Goal: Information Seeking & Learning: Learn about a topic

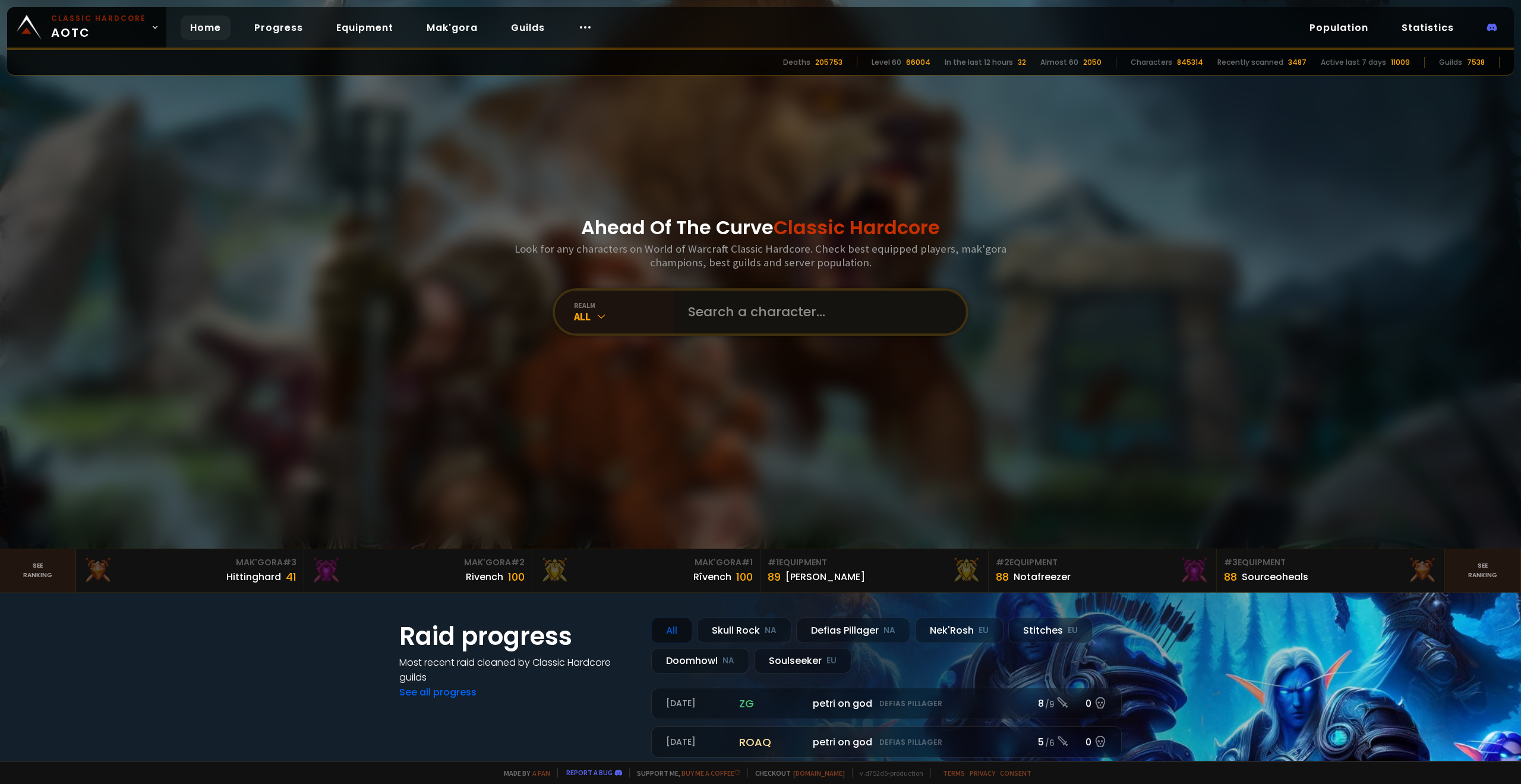
click at [729, 317] on input "text" at bounding box center [816, 311] width 271 height 42
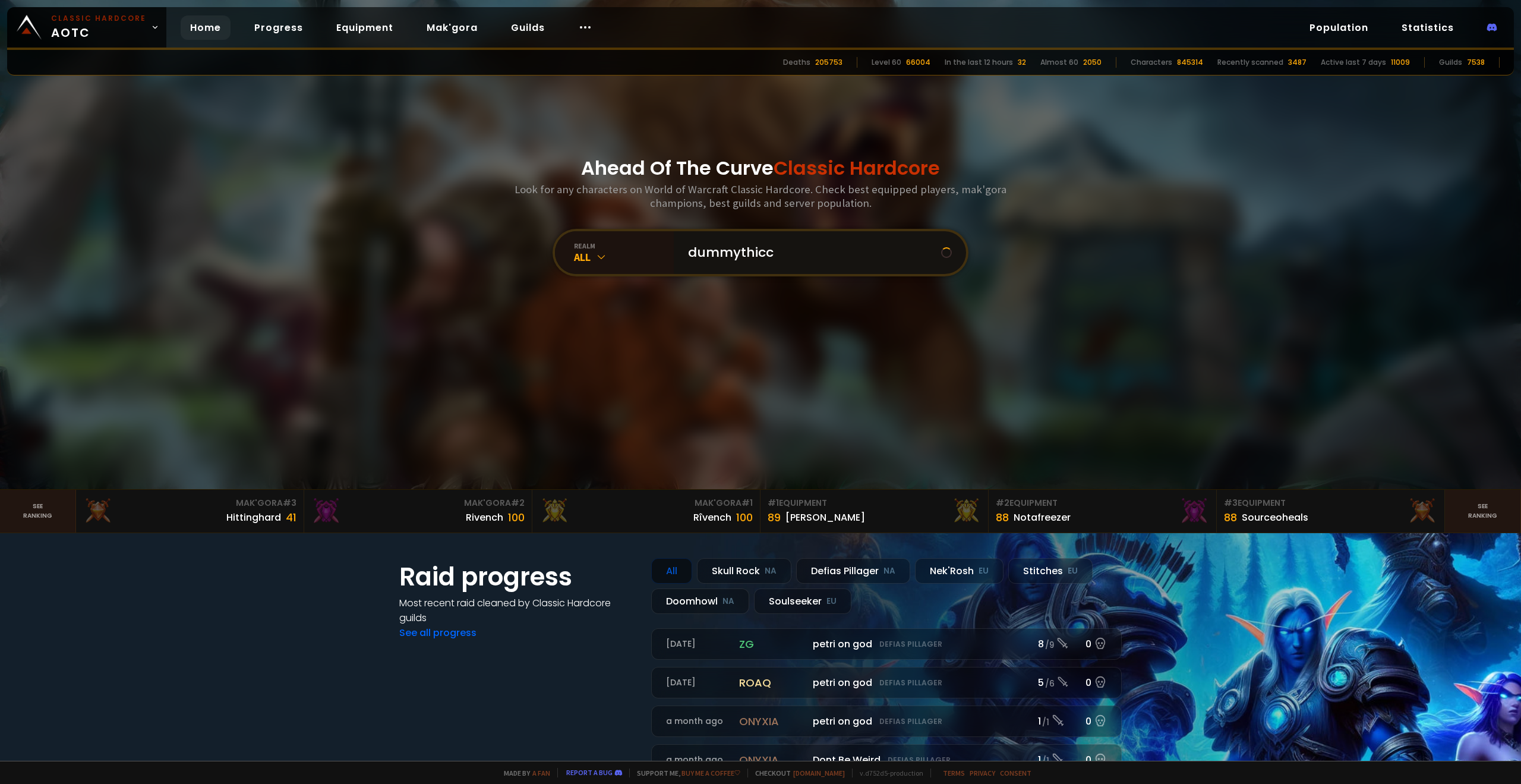
scroll to position [4, 0]
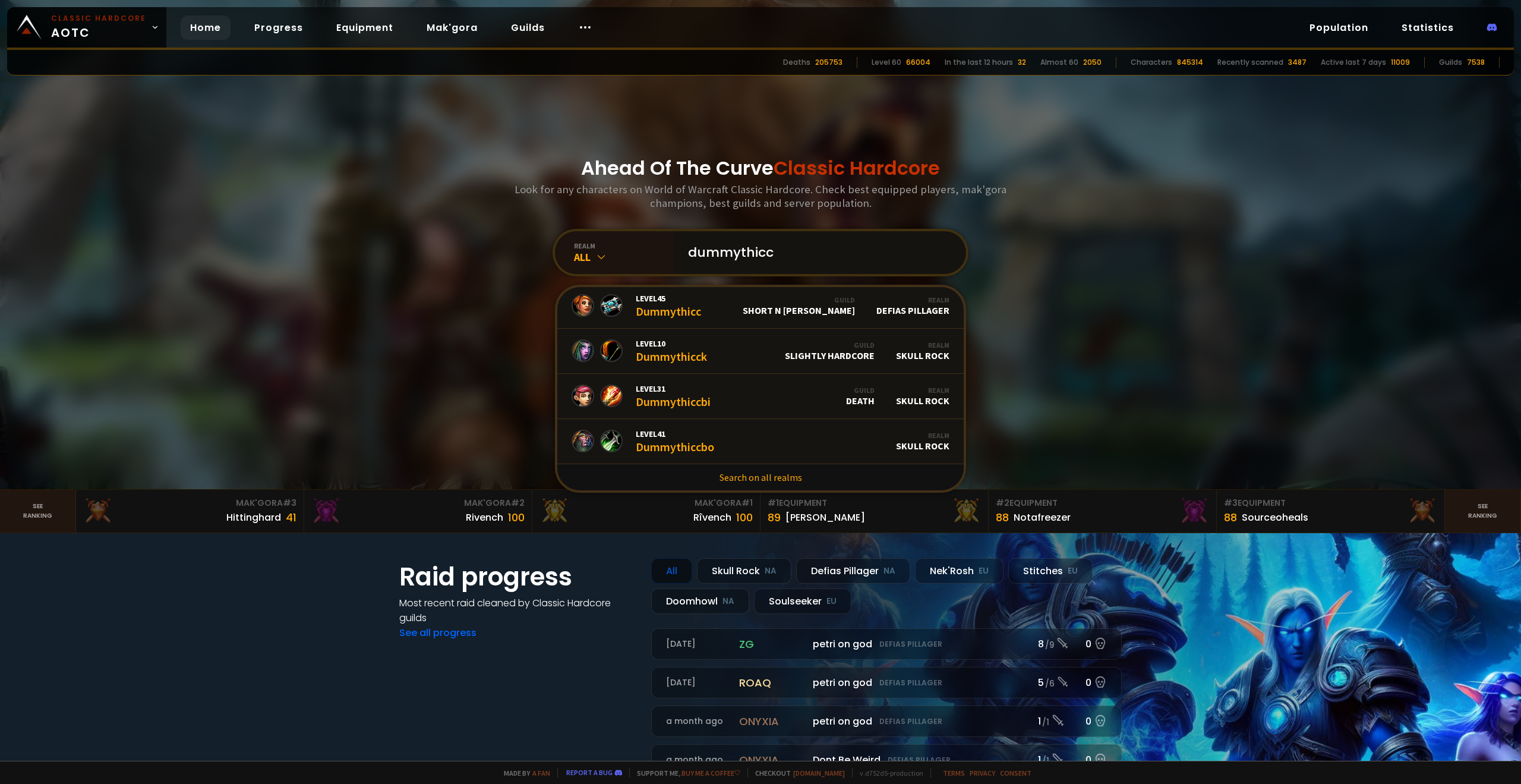
type input "dummythicc"
click at [489, 261] on div "Ahead Of The Curve Classic Hardcore Look for any characters on World of Warcraf…" at bounding box center [760, 214] width 716 height 548
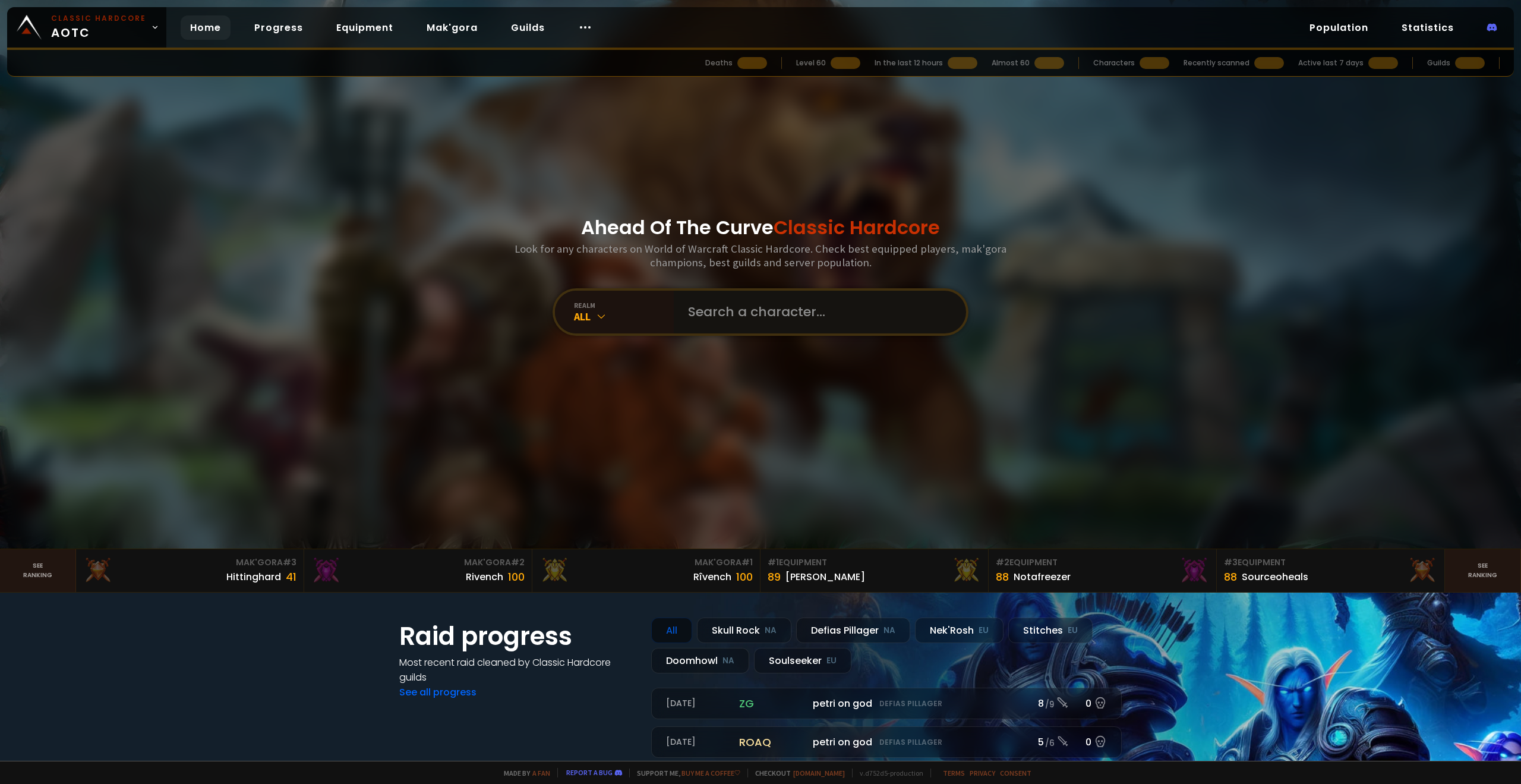
click at [743, 309] on input "text" at bounding box center [816, 311] width 271 height 42
type input "mageyami"
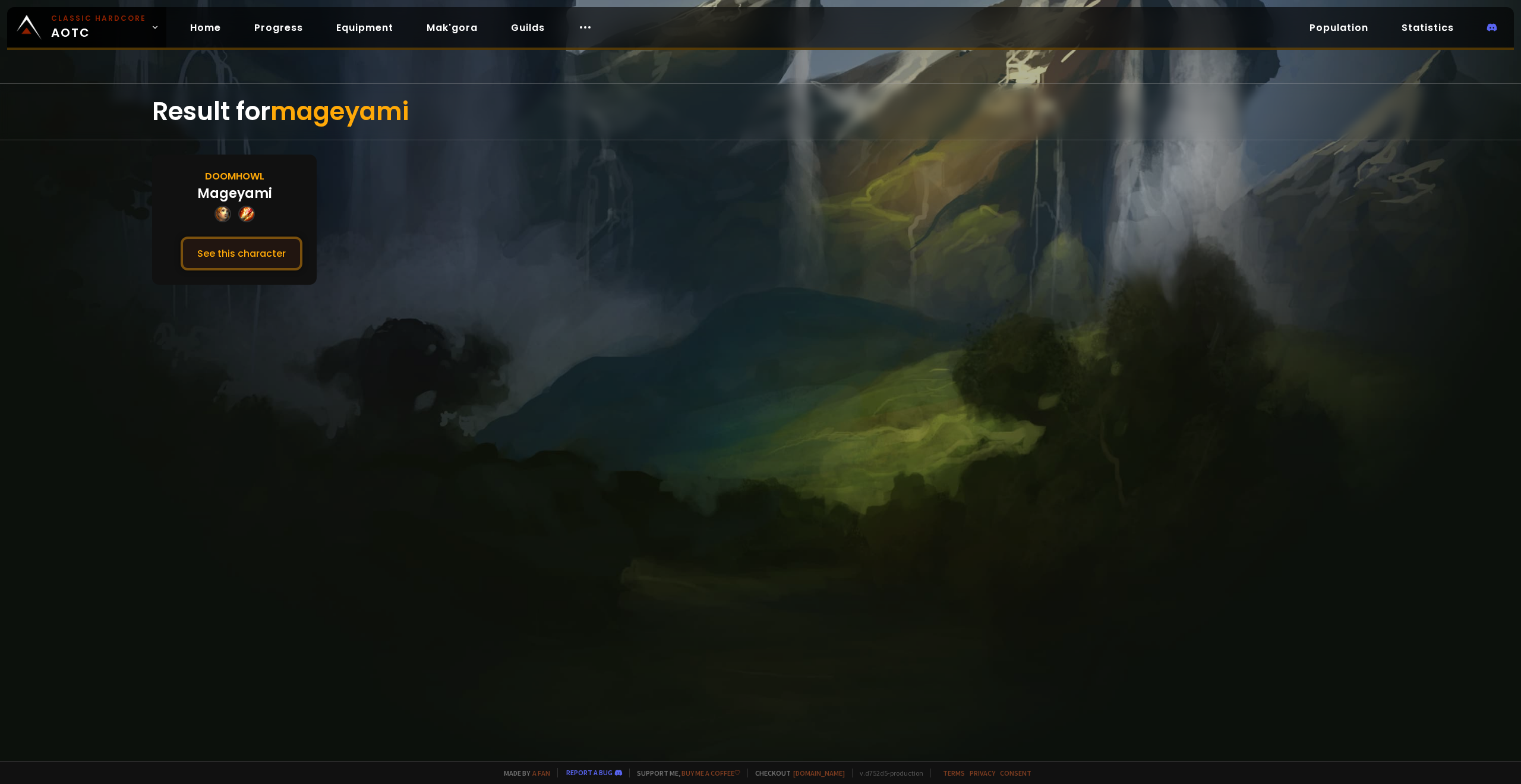
click at [264, 242] on button "See this character" at bounding box center [241, 254] width 122 height 34
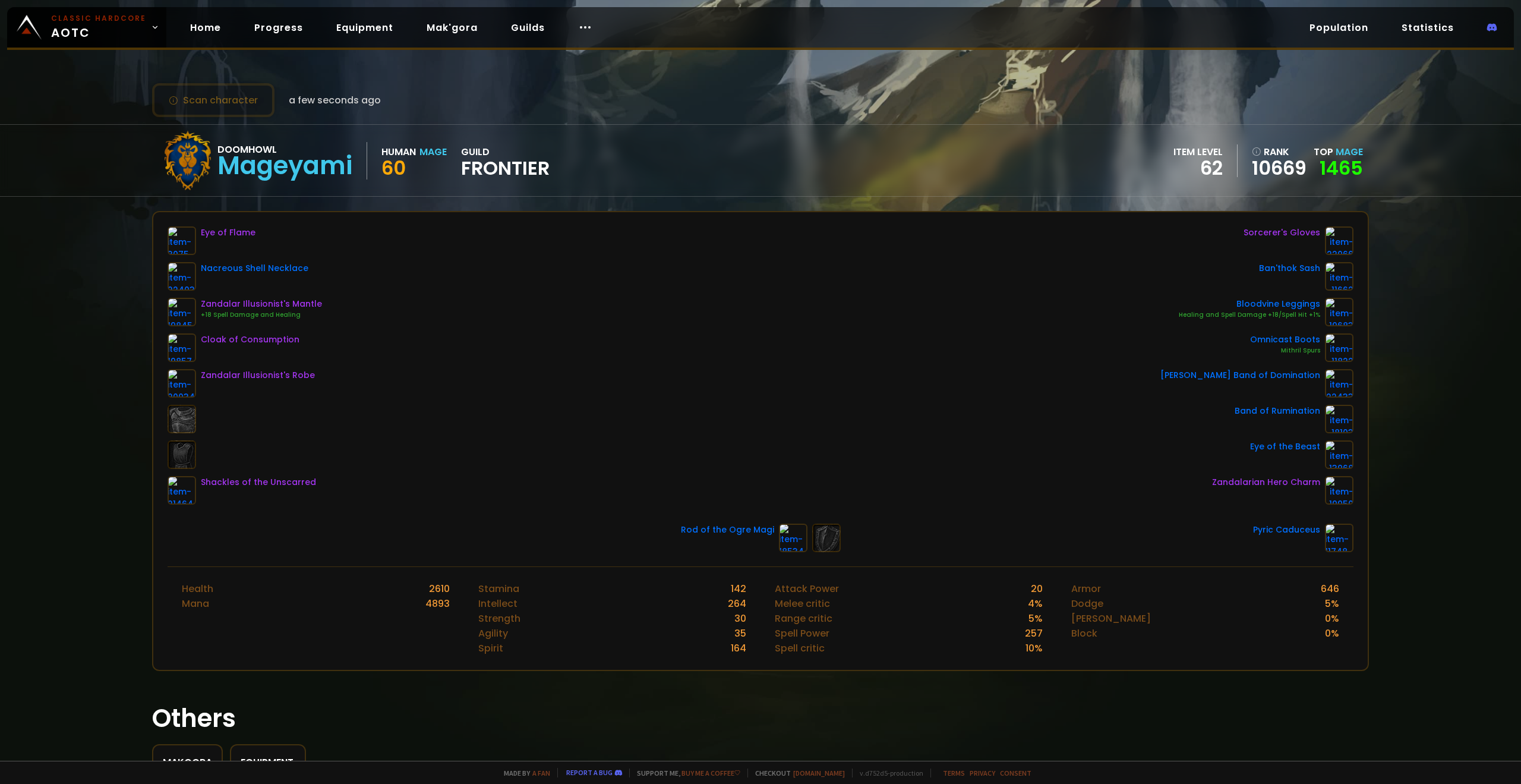
click at [469, 369] on div "Eye of Flame Nacreous Shell Necklace Zandalar Illusionist's Mantle +18 Spell Da…" at bounding box center [760, 365] width 1186 height 278
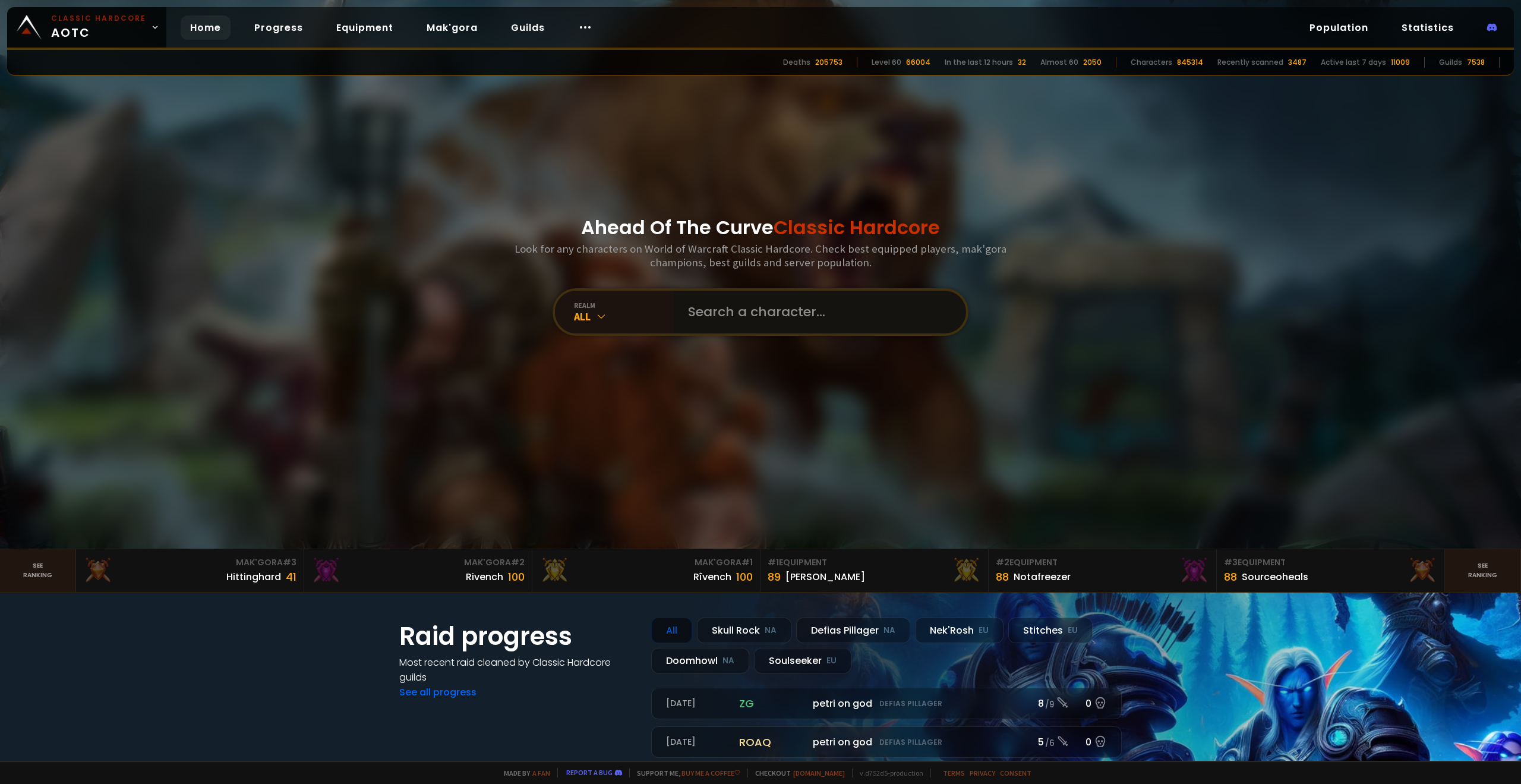
click at [748, 322] on input "text" at bounding box center [816, 311] width 271 height 42
type input "chessmove"
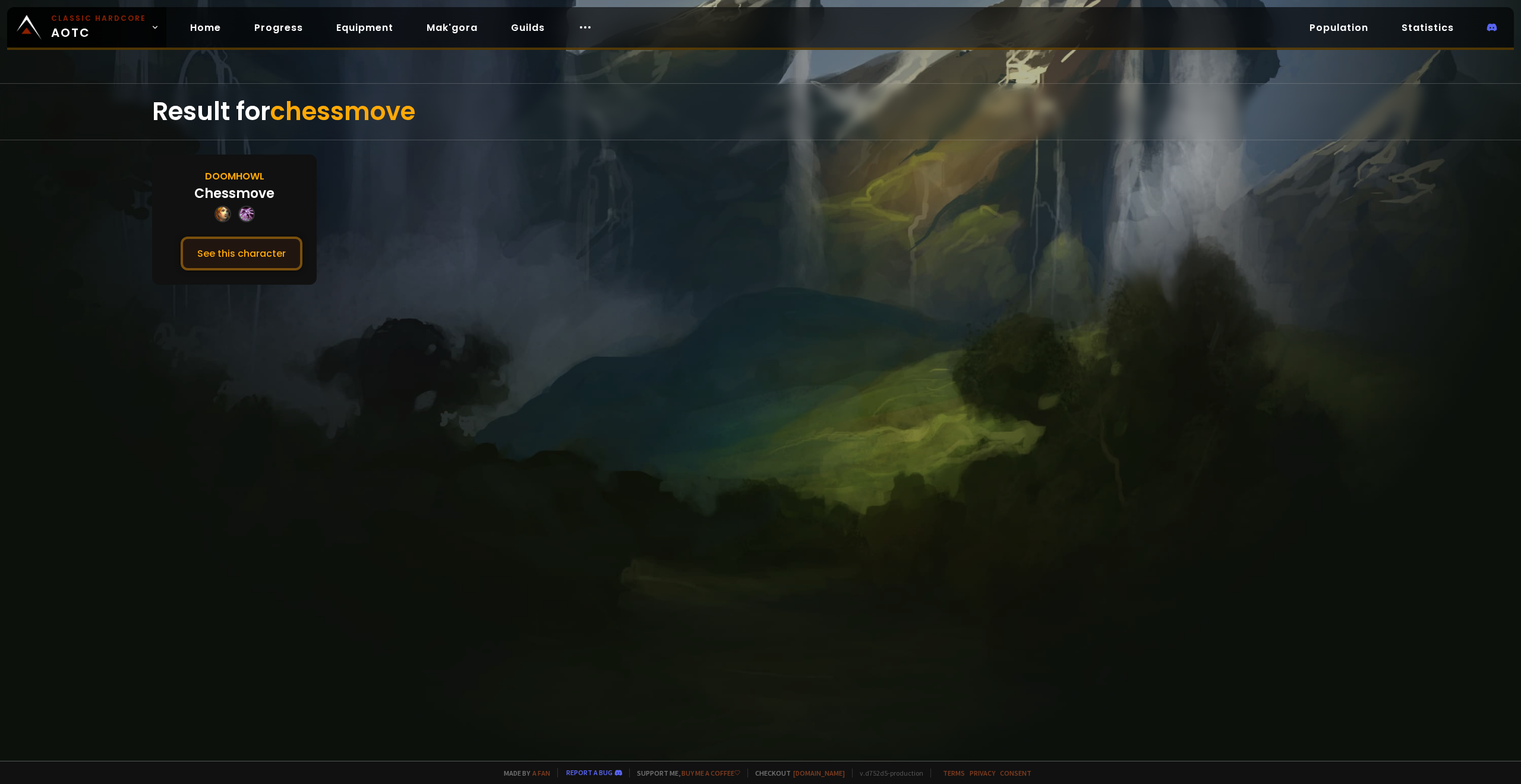
click at [244, 258] on button "See this character" at bounding box center [241, 254] width 122 height 34
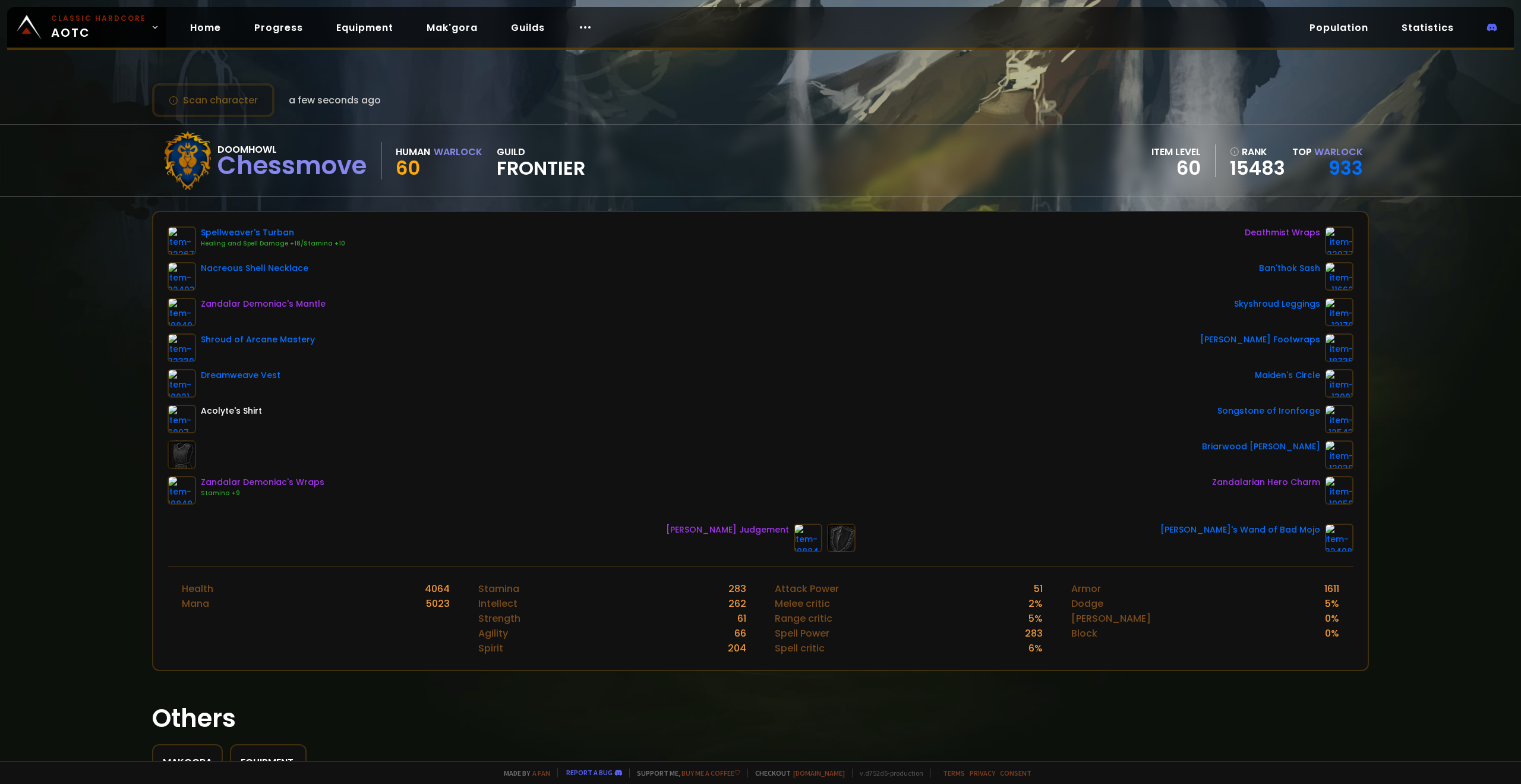
click at [623, 353] on div "Spellweaver's Turban Healing and Spell Damage +18/Stamina +10 Nacreous Shell Ne…" at bounding box center [760, 365] width 1186 height 278
click at [710, 349] on div "Spellweaver's Turban Healing and Spell Damage +18/Stamina +10 Nacreous Shell Ne…" at bounding box center [760, 365] width 1186 height 278
click at [558, 375] on div "Spellweaver's Turban Healing and Spell Damage +18/Stamina +10 Nacreous Shell Ne…" at bounding box center [760, 365] width 1186 height 278
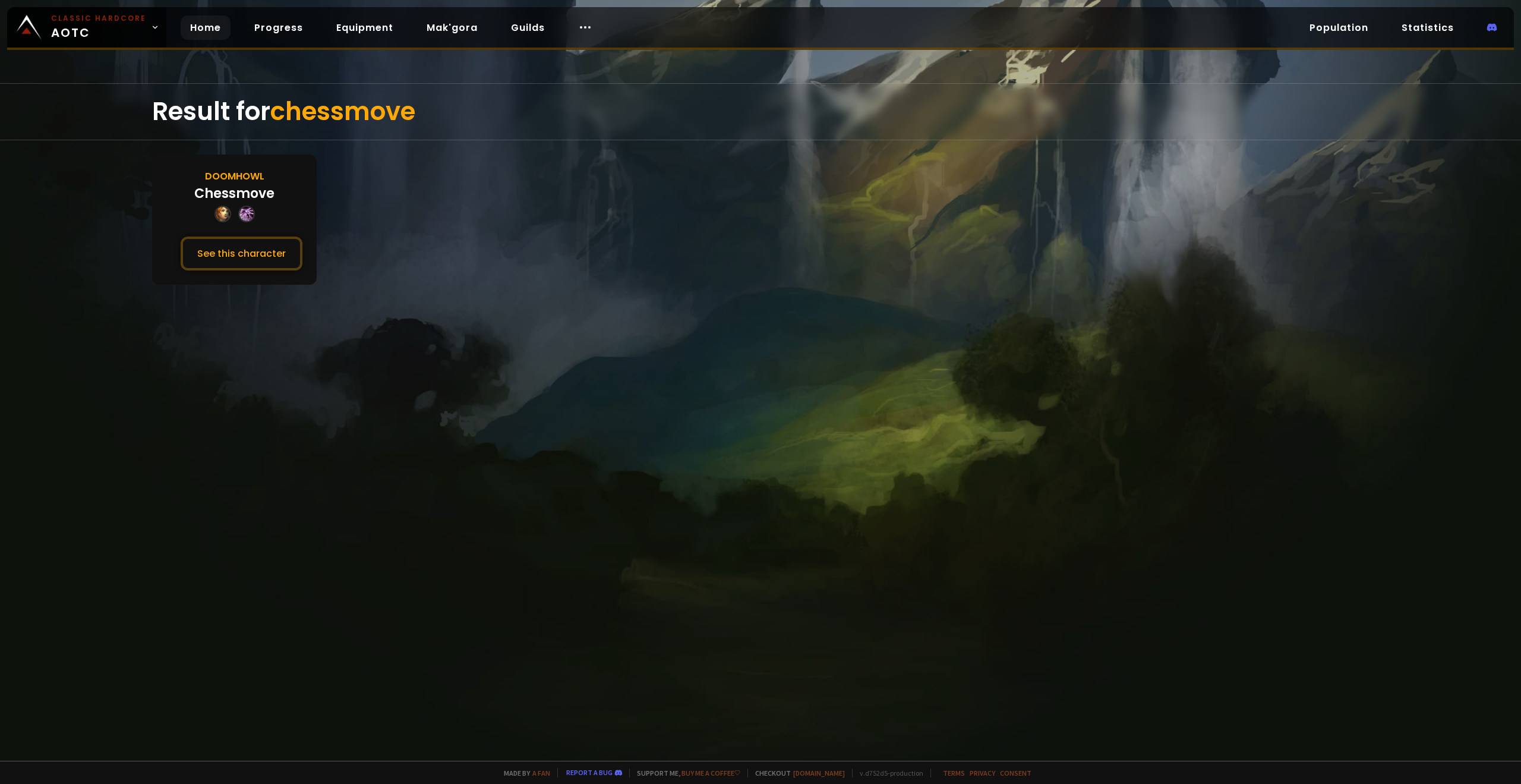
click at [193, 29] on link "Home" at bounding box center [205, 27] width 50 height 25
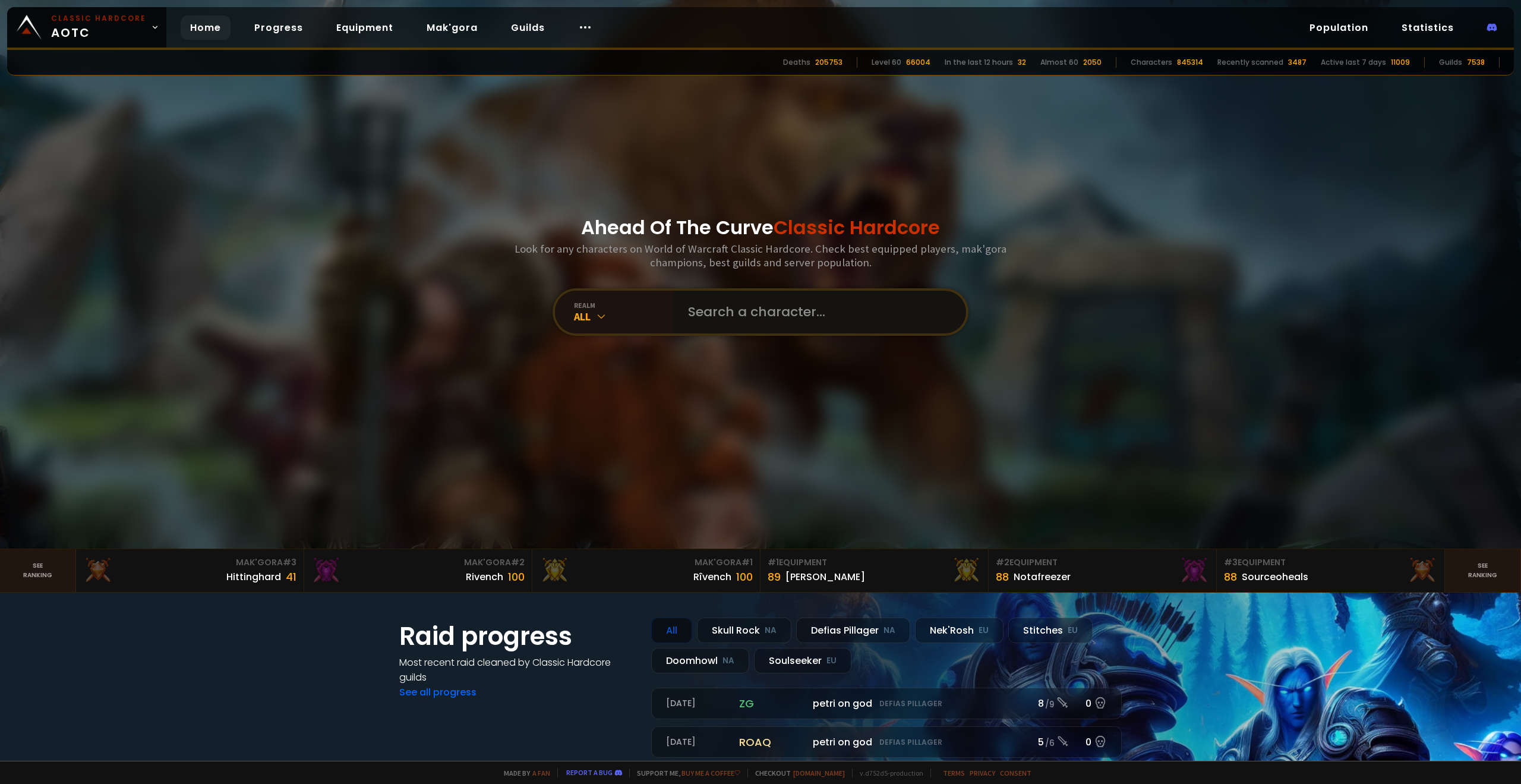
click at [747, 303] on input "text" at bounding box center [816, 311] width 271 height 42
type input "dummytthicc"
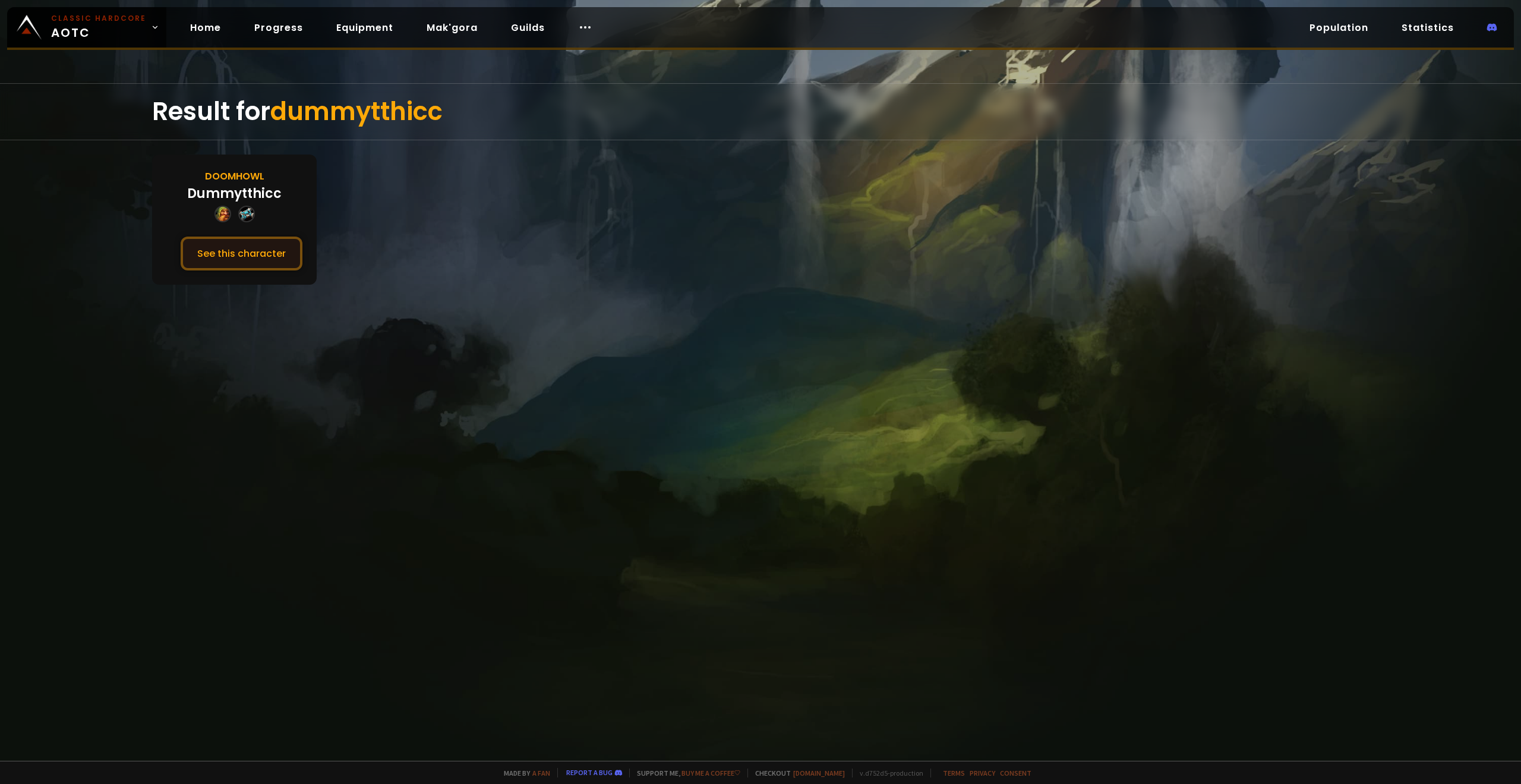
click at [270, 259] on button "See this character" at bounding box center [241, 254] width 122 height 34
